Goal: Ask a question

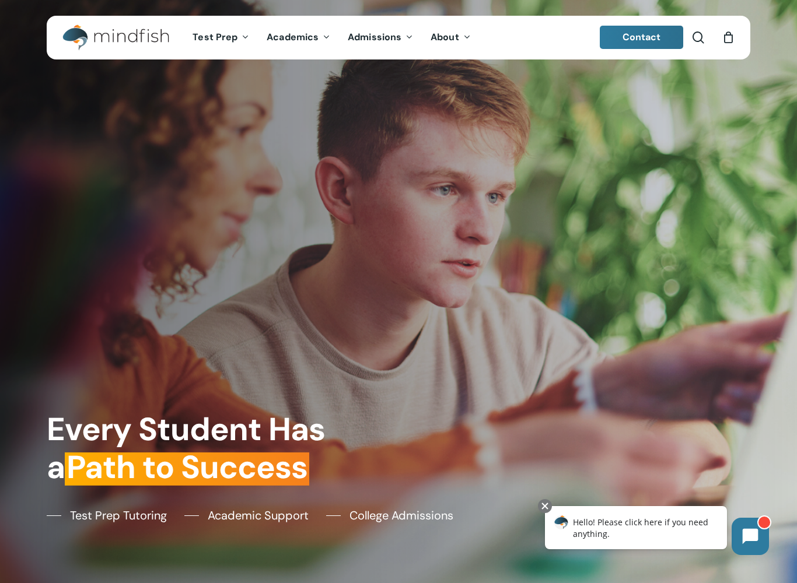
click at [648, 36] on span "Contact" at bounding box center [641, 37] width 38 height 12
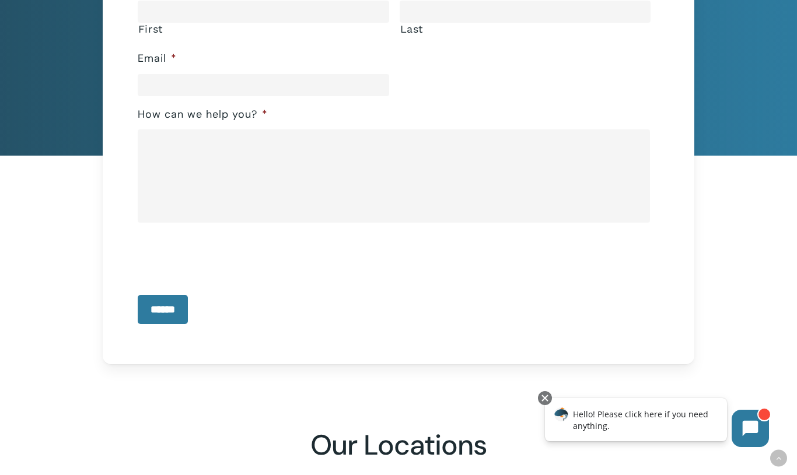
scroll to position [223, 0]
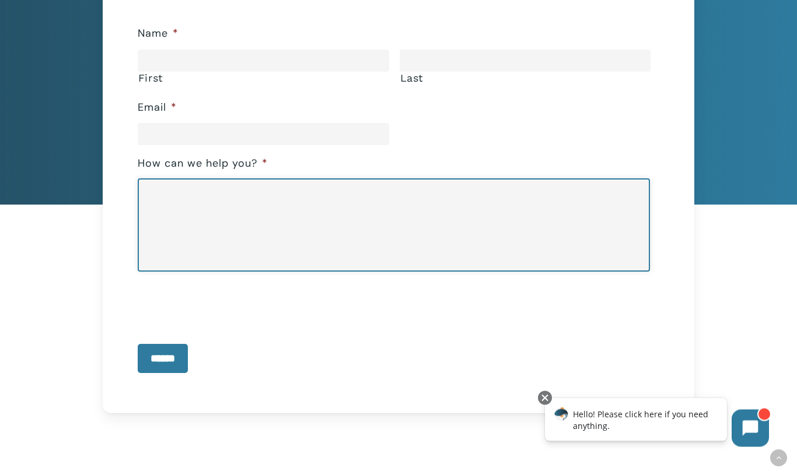
click at [209, 210] on textarea "How can we help you? *" at bounding box center [394, 225] width 512 height 93
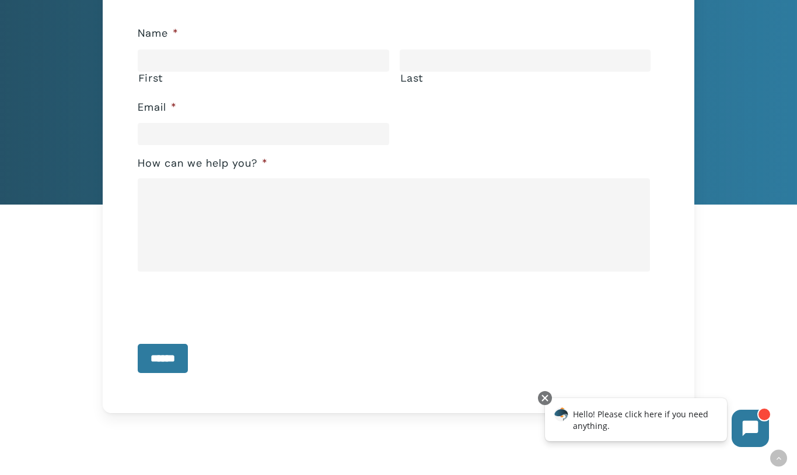
click at [755, 430] on icon at bounding box center [750, 429] width 16 height 16
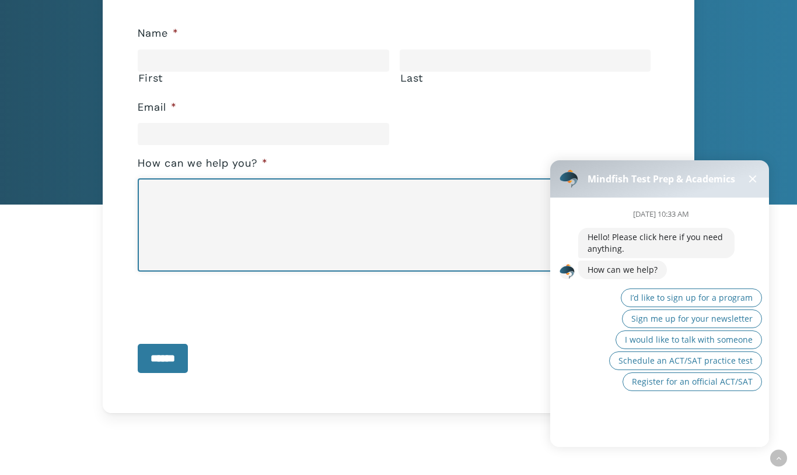
click at [368, 238] on textarea "How can we help you? *" at bounding box center [394, 224] width 512 height 93
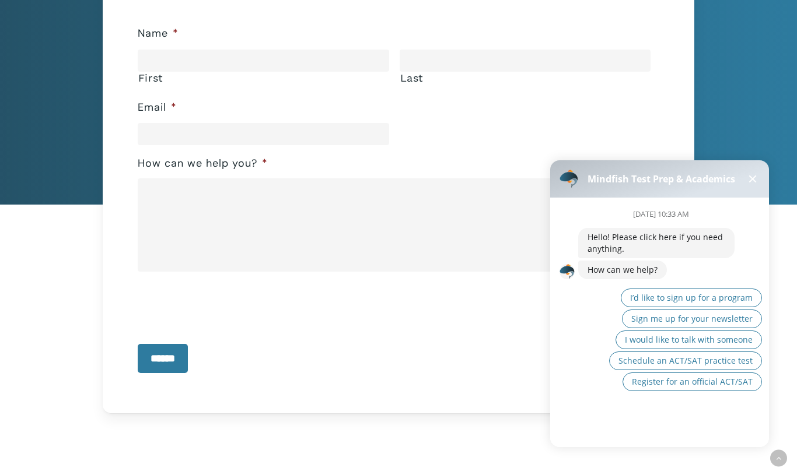
click at [753, 178] on span at bounding box center [753, 180] width 8 height 8
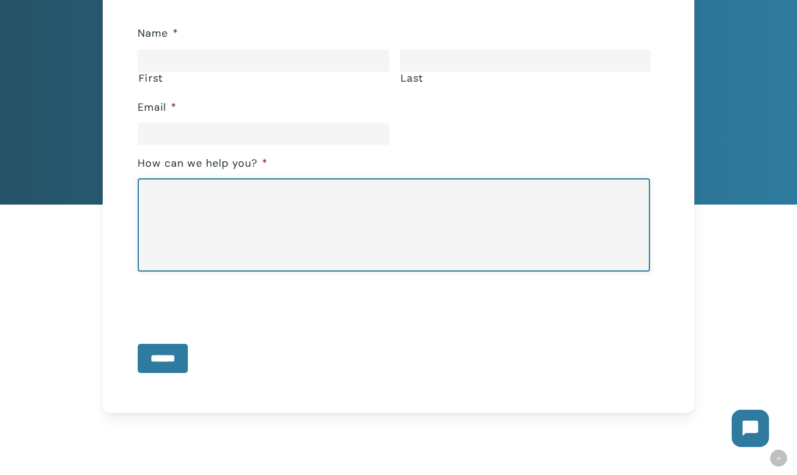
click at [345, 219] on textarea "How can we help you? *" at bounding box center [394, 224] width 512 height 93
